Goal: Task Accomplishment & Management: Manage account settings

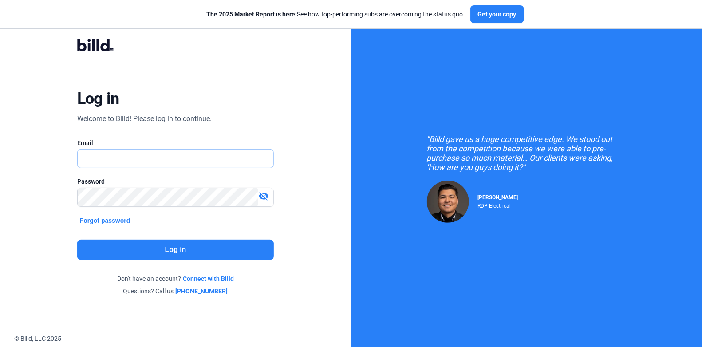
type input "[PERSON_NAME][EMAIL_ADDRESS][DOMAIN_NAME]"
click at [151, 247] on button "Log in" at bounding box center [175, 250] width 197 height 20
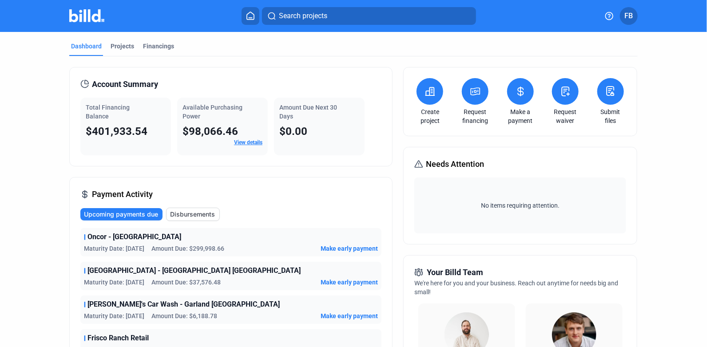
click at [123, 49] on div "Projects" at bounding box center [123, 46] width 24 height 9
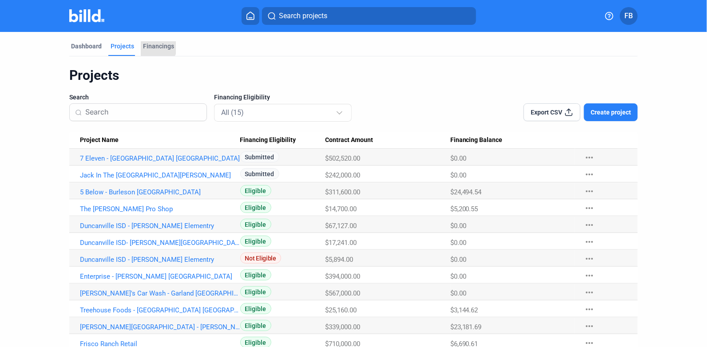
click at [150, 45] on div "Financings" at bounding box center [158, 46] width 31 height 9
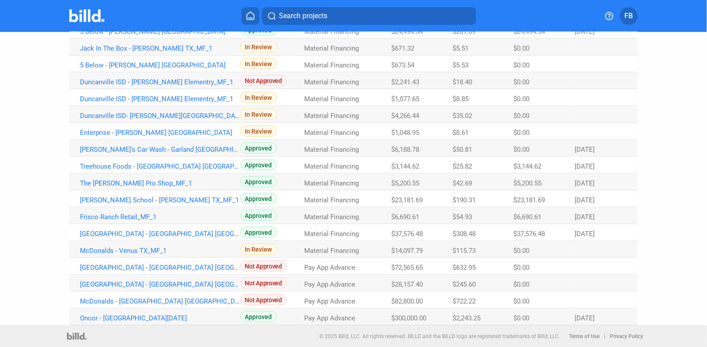
scroll to position [55, 0]
